Goal: Find contact information: Find contact information

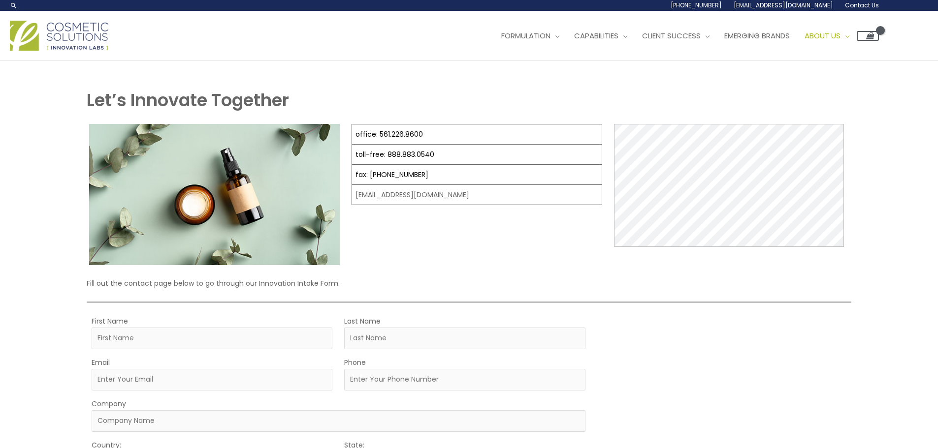
click at [0, 0] on span "Contact Us" at bounding box center [0, 0] width 0 height 0
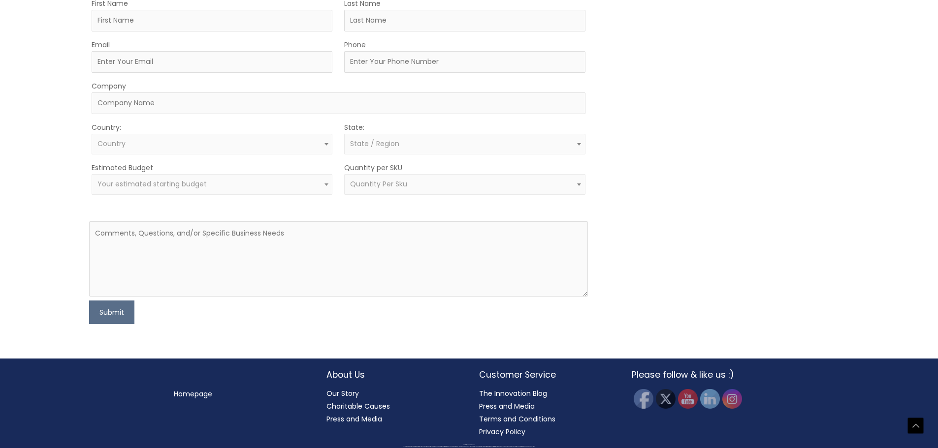
scroll to position [547, 0]
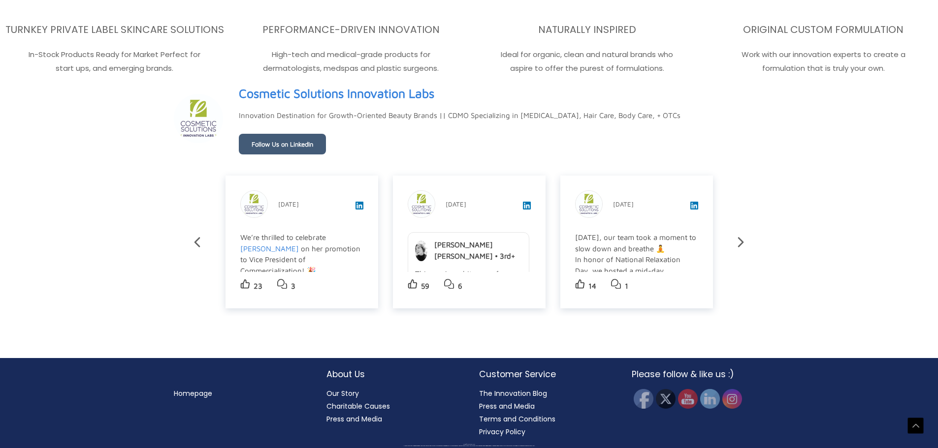
scroll to position [1990, 0]
